Goal: Find specific page/section: Find specific page/section

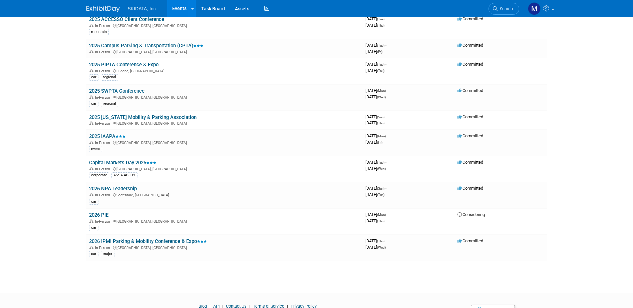
scroll to position [151, 0]
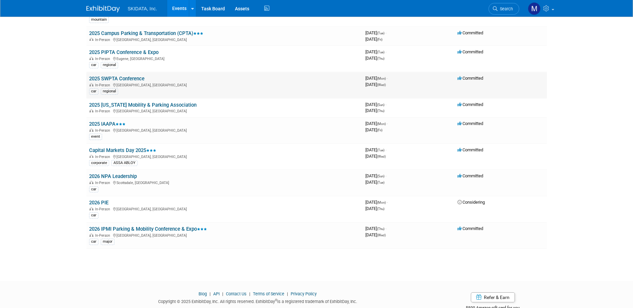
click at [131, 78] on link "2025 SWPTA Conference" at bounding box center [116, 79] width 55 height 6
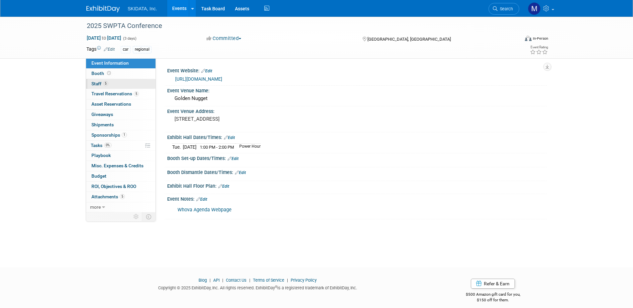
click at [94, 84] on span "Staff 5" at bounding box center [99, 83] width 17 height 5
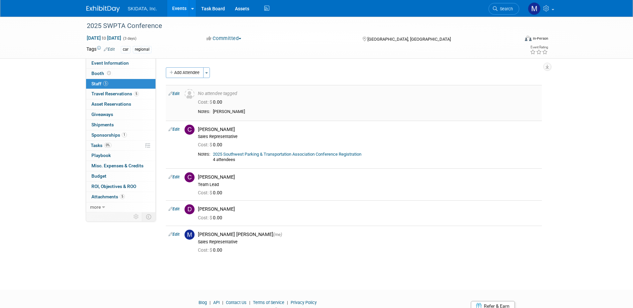
click at [229, 94] on div "No attendee tagged" at bounding box center [368, 94] width 341 height 6
drag, startPoint x: 241, startPoint y: 93, endPoint x: 207, endPoint y: 91, distance: 33.4
click at [207, 91] on div "No attendee tagged" at bounding box center [368, 94] width 341 height 6
click at [256, 91] on div "No attendee tagged" at bounding box center [368, 94] width 341 height 6
click at [114, 94] on span "Travel Reservations 5" at bounding box center [114, 93] width 47 height 5
